Goal: Information Seeking & Learning: Learn about a topic

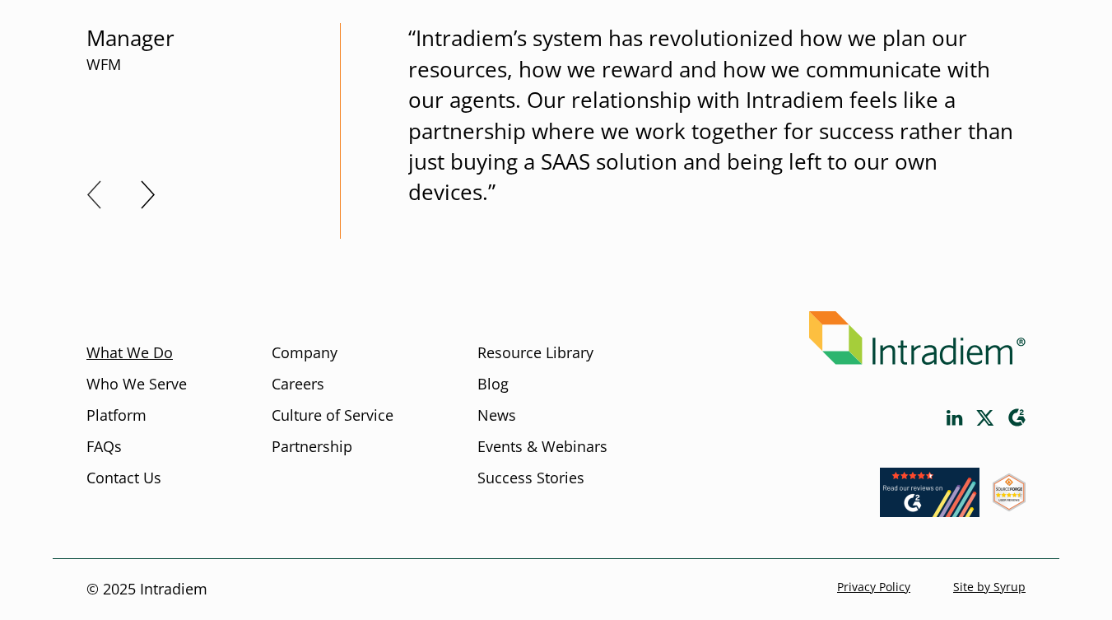
click at [114, 353] on link "What We Do" at bounding box center [129, 352] width 86 height 21
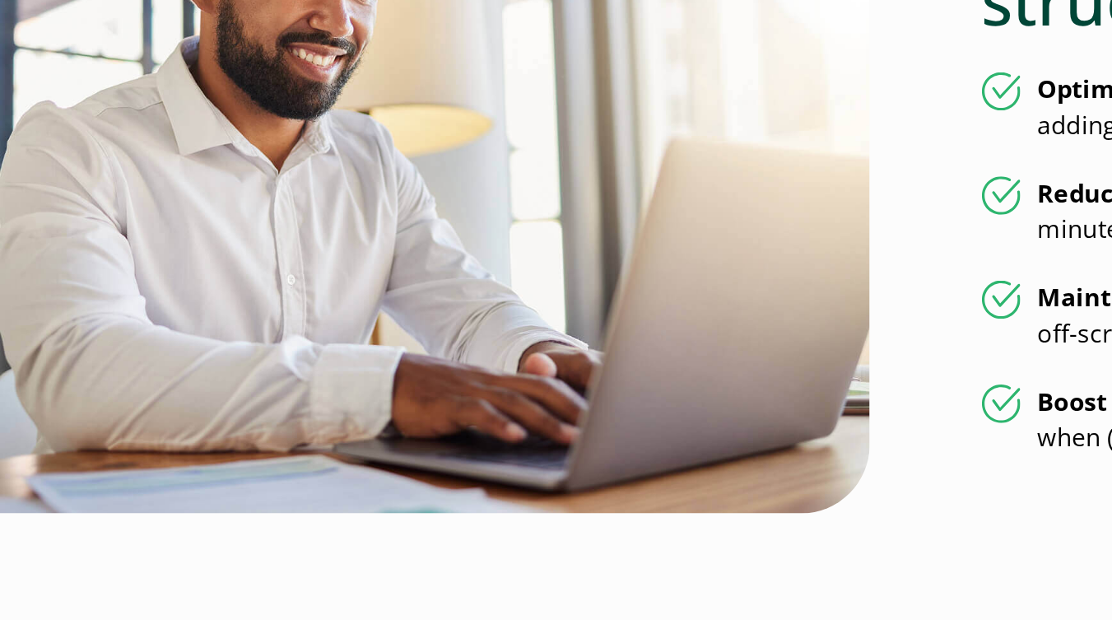
scroll to position [1711, 0]
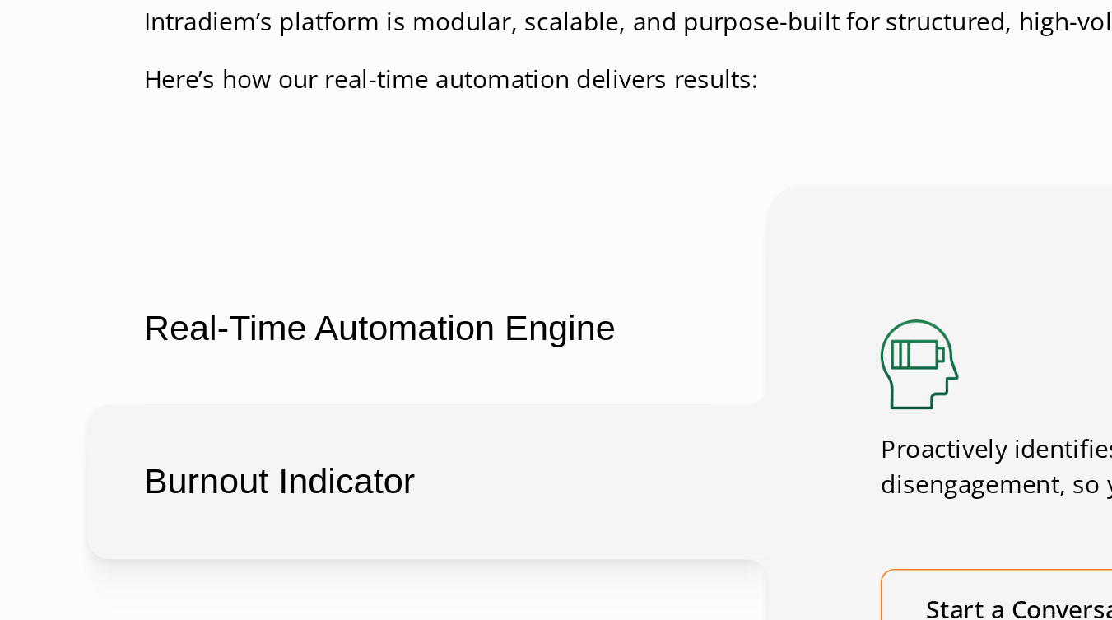
click at [263, 297] on ul "Real-Time Automation Engine Burnout Indicator Coaching & Training Delivery User…" at bounding box center [273, 394] width 375 height 487
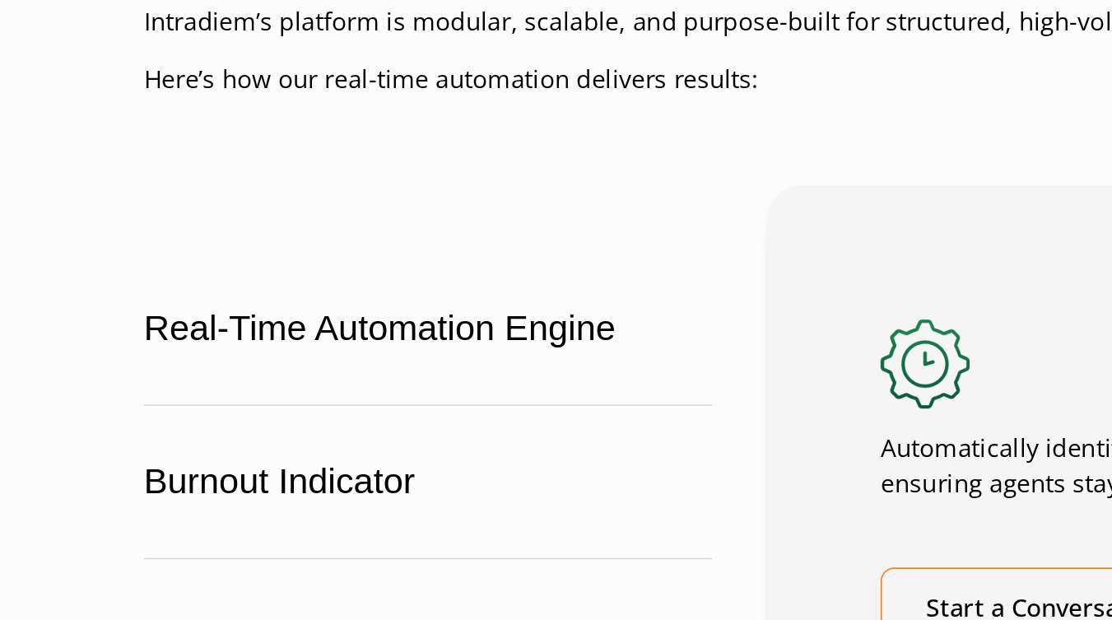
scroll to position [3275, 0]
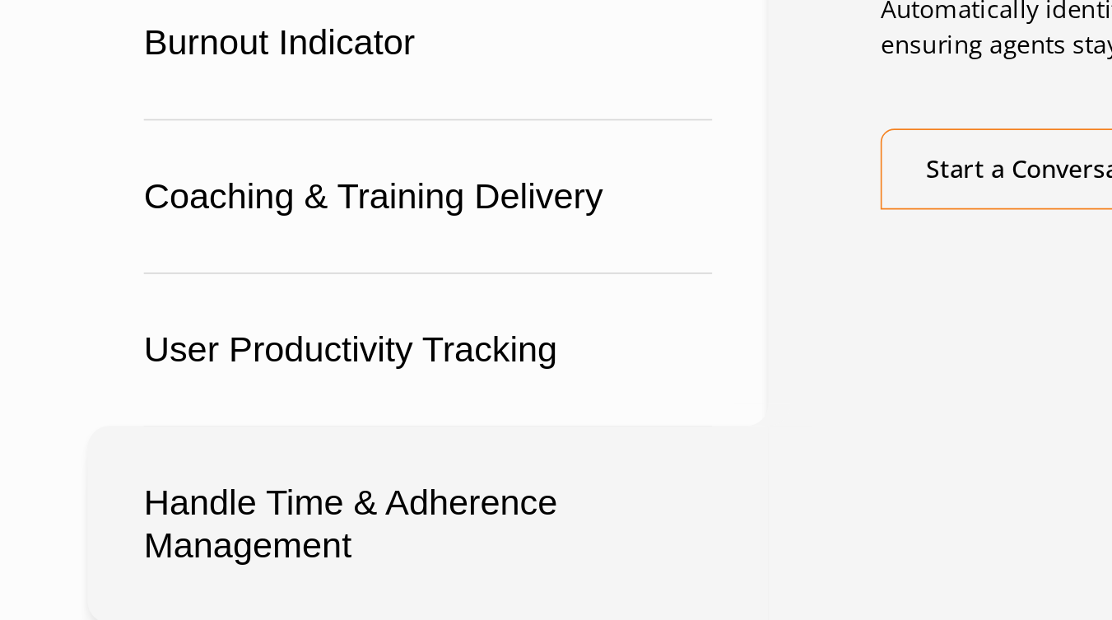
click at [211, 299] on button "Handle Time & Adherence Management" at bounding box center [257, 315] width 409 height 118
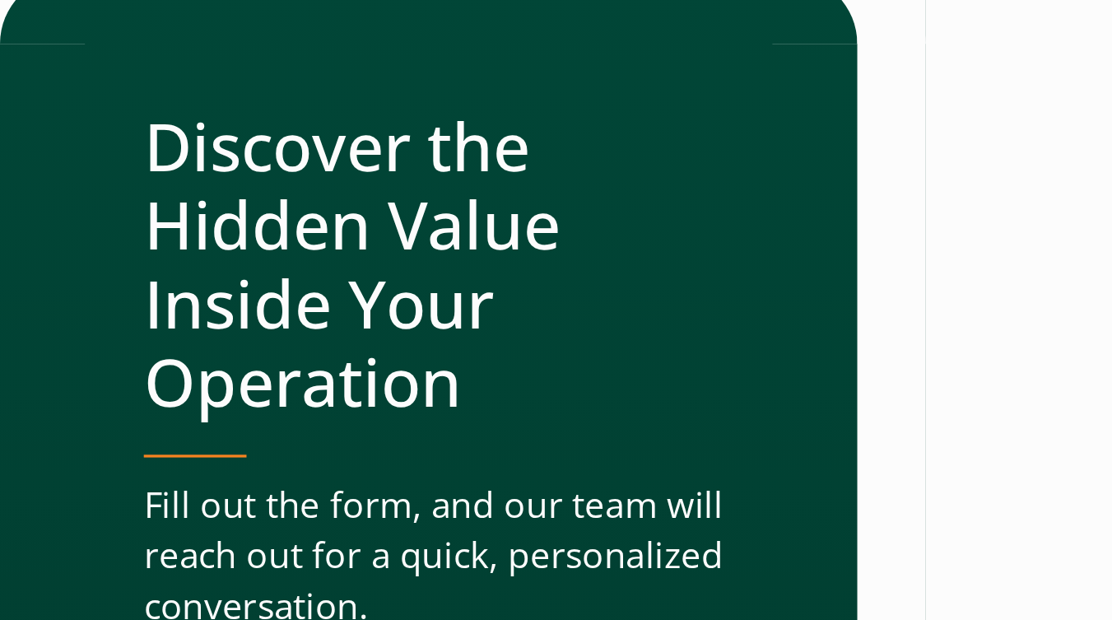
scroll to position [0, 0]
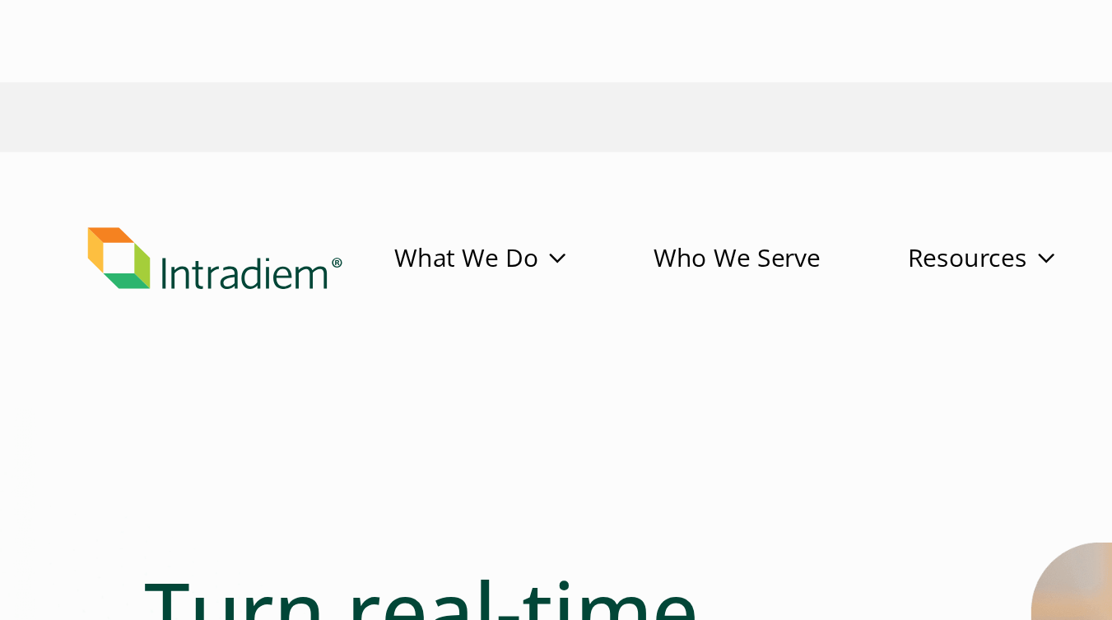
click at [976, 154] on link "Start a Conversation" at bounding box center [960, 155] width 198 height 49
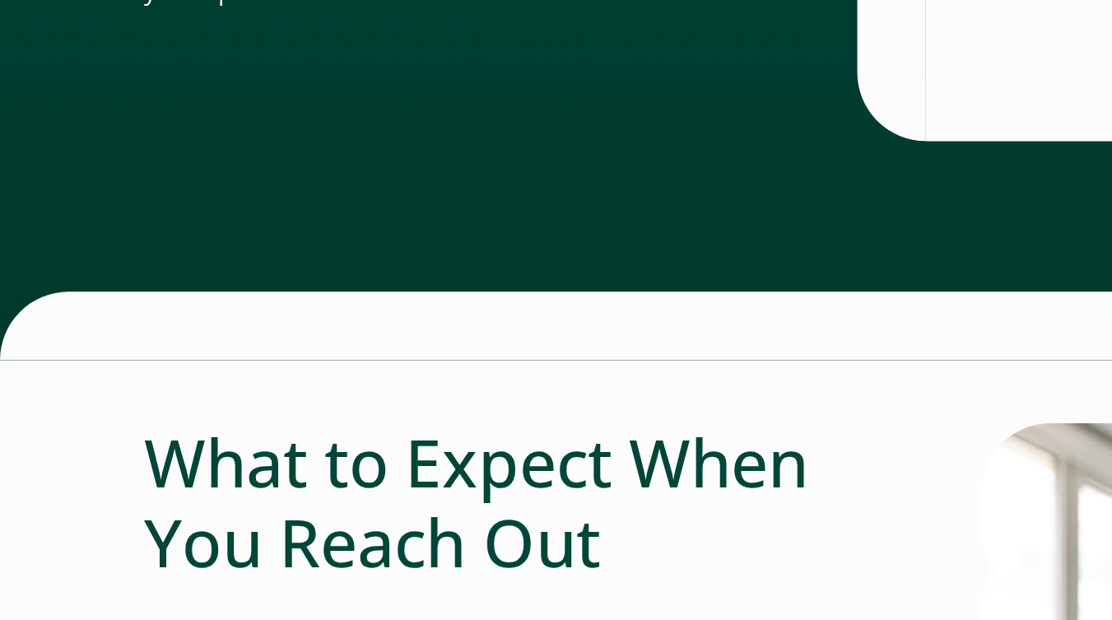
scroll to position [1687, 0]
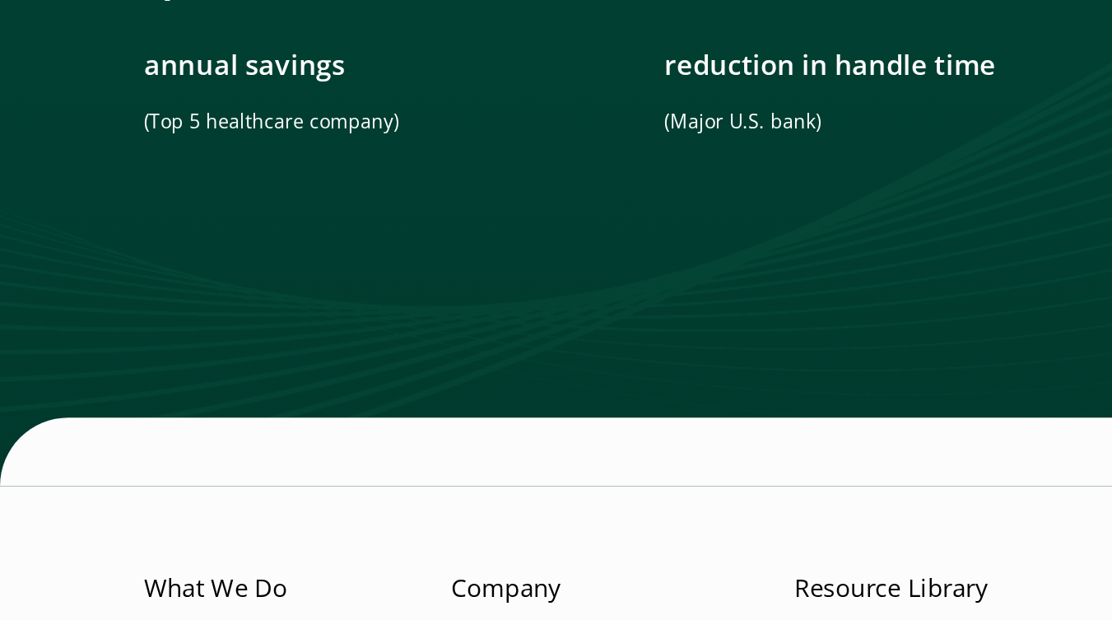
click at [573, 474] on link "Success Stories" at bounding box center [530, 478] width 107 height 21
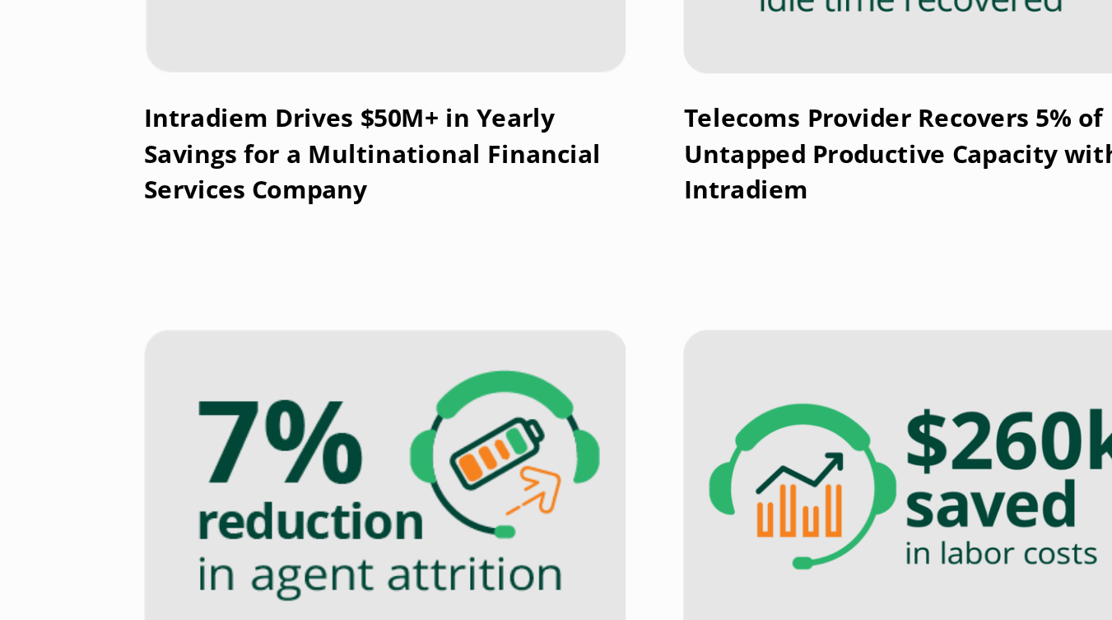
scroll to position [1280, 0]
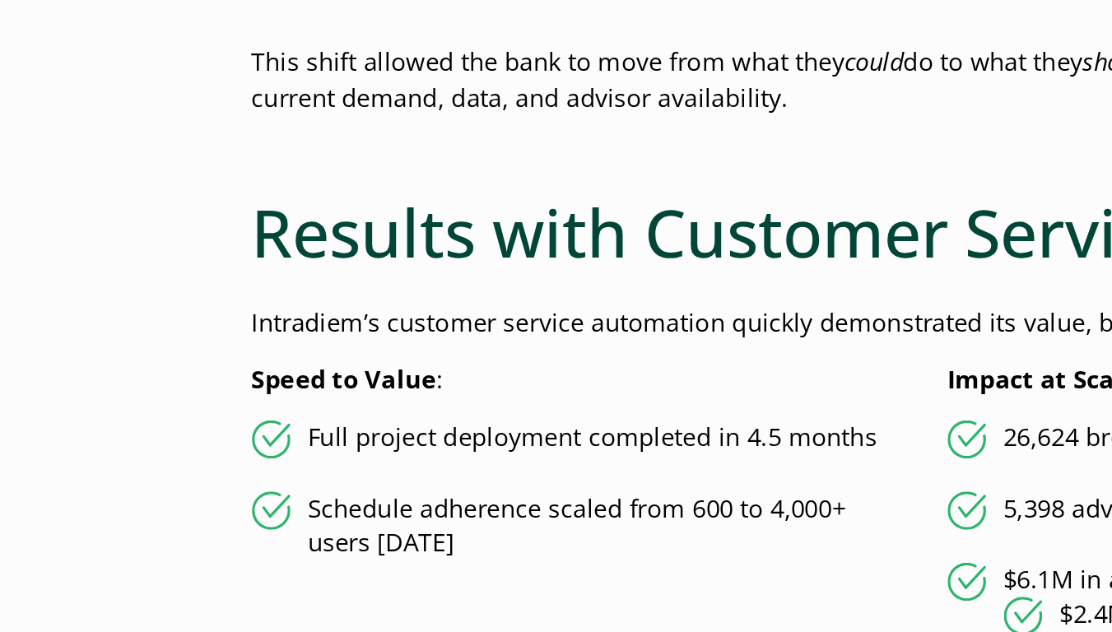
scroll to position [2600, 0]
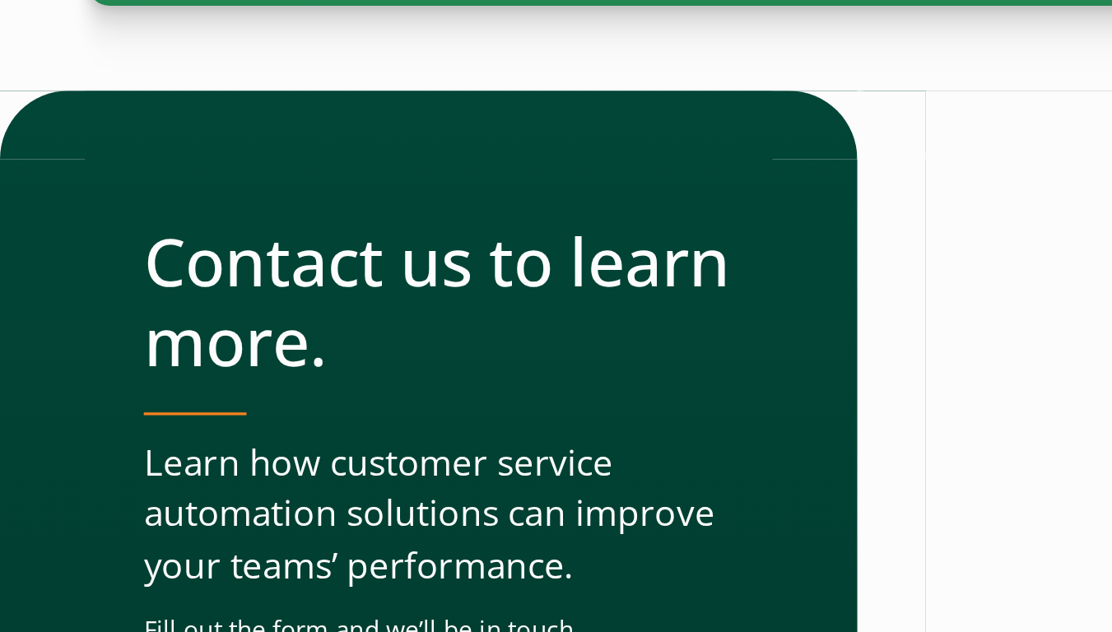
scroll to position [3210, 0]
